Goal: Obtain resource: Download file/media

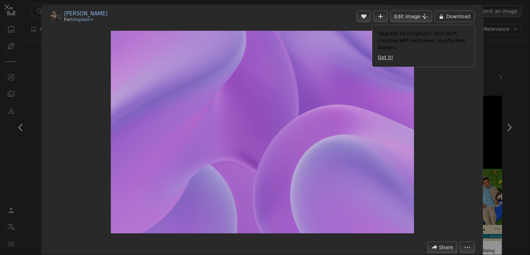
scroll to position [394, 0]
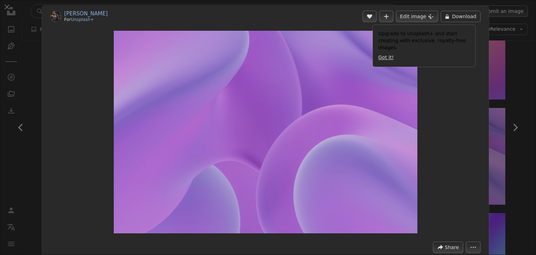
click at [426, 100] on div "Zoom in" at bounding box center [265, 131] width 447 height 209
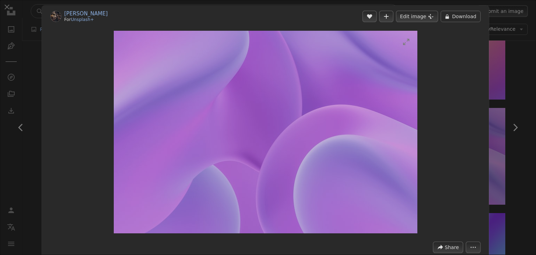
drag, startPoint x: 111, startPoint y: 30, endPoint x: 161, endPoint y: 62, distance: 59.0
click at [161, 62] on div "Zoom in" at bounding box center [265, 131] width 447 height 209
click at [202, 9] on header "[PERSON_NAME] For Unsplash+ A heart A plus sign Edit image Plus sign for Unspla…" at bounding box center [265, 17] width 447 height 22
drag, startPoint x: 495, startPoint y: 0, endPoint x: 294, endPoint y: 11, distance: 201.5
click at [294, 11] on header "[PERSON_NAME] For Unsplash+ A heart A plus sign Edit image Plus sign for Unspla…" at bounding box center [265, 17] width 447 height 22
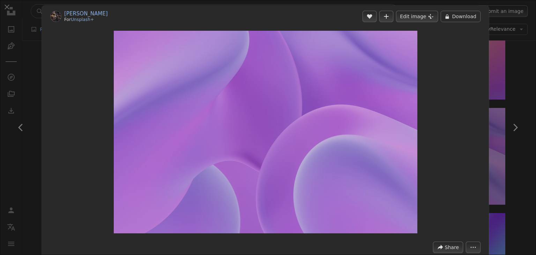
click at [91, 31] on div "Zoom in" at bounding box center [265, 131] width 447 height 209
click at [11, 6] on button "An X shape" at bounding box center [7, 7] width 8 height 8
